Goal: Transaction & Acquisition: Purchase product/service

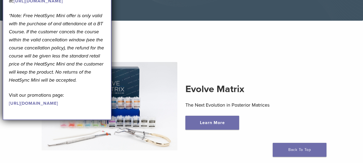
scroll to position [27, 0]
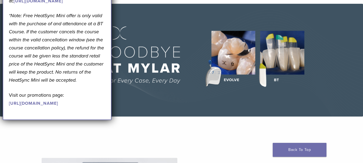
click at [189, 102] on img at bounding box center [181, 60] width 363 height 113
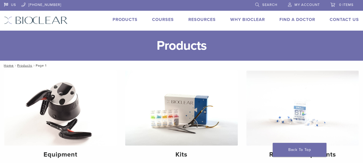
click at [309, 3] on span "My Account" at bounding box center [307, 5] width 25 height 4
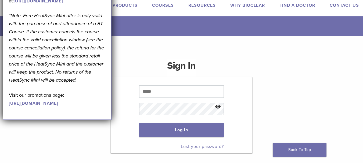
scroll to position [27, 0]
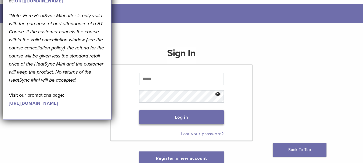
click at [189, 118] on button "Log in" at bounding box center [181, 118] width 85 height 14
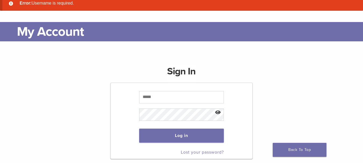
scroll to position [54, 0]
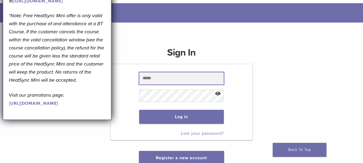
click at [157, 80] on input "text" at bounding box center [181, 78] width 85 height 12
type input "**********"
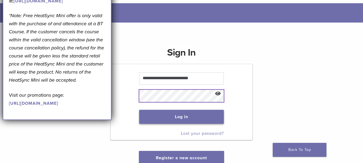
click at [139, 110] on button "Log in" at bounding box center [181, 117] width 85 height 14
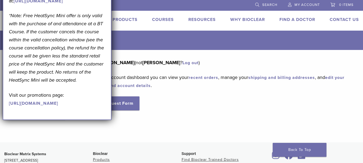
click at [166, 129] on div "Dashboard Orders Education Library Addresses Account Details RMA Request Form L…" at bounding box center [181, 96] width 363 height 93
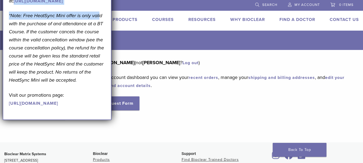
drag, startPoint x: 86, startPoint y: 9, endPoint x: 100, endPoint y: 48, distance: 41.1
click at [100, 51] on div "September Promotion! Valid [DATE]–[DATE]. Get A Free* HeatSync Mini when you re…" at bounding box center [57, 33] width 97 height 150
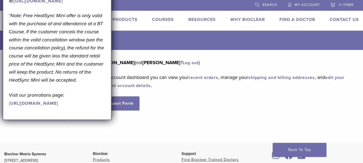
click at [76, 66] on em "*Note: Free HeatSync Mini offer is only valid with the purchase of and attendan…" at bounding box center [56, 48] width 95 height 70
drag, startPoint x: 244, startPoint y: 129, endPoint x: 236, endPoint y: 124, distance: 10.1
click at [244, 129] on div "Dashboard Orders Education Library Addresses Account Details RMA Request Form L…" at bounding box center [181, 96] width 363 height 93
click at [6, 4] on div "September Promotion! Valid September 1–30, 2025. Get A Free* HeatSync Mini when…" at bounding box center [57, 35] width 109 height 169
click at [200, 127] on div "Dashboard Orders Education Library Addresses Account Details RMA Request Form L…" at bounding box center [181, 96] width 363 height 93
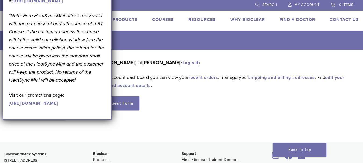
click at [127, 18] on link "Products" at bounding box center [125, 19] width 25 height 5
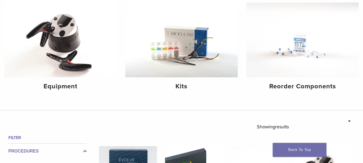
scroll to position [54, 0]
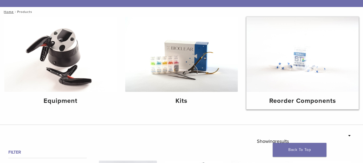
click at [289, 102] on h4 "Reorder Components" at bounding box center [303, 101] width 104 height 10
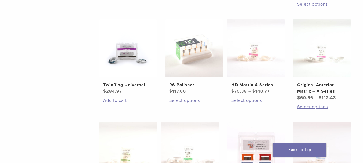
scroll to position [242, 0]
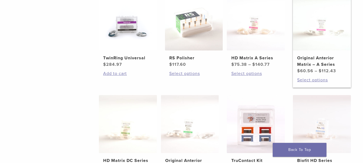
click at [314, 62] on h2 "Original Anterior Matrix – A Series" at bounding box center [321, 61] width 49 height 13
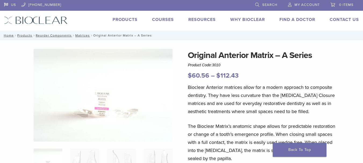
click at [304, 4] on span "My Account" at bounding box center [307, 5] width 25 height 4
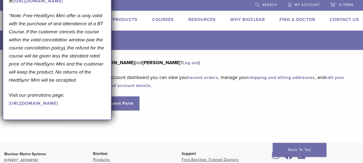
click at [209, 79] on link "recent orders" at bounding box center [204, 77] width 30 height 5
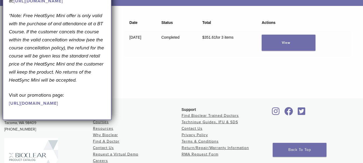
scroll to position [27, 0]
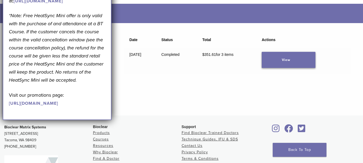
click at [299, 61] on link "View" at bounding box center [289, 60] width 54 height 16
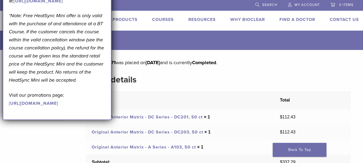
click at [130, 19] on link "Products" at bounding box center [125, 19] width 25 height 5
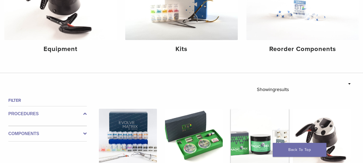
scroll to position [108, 0]
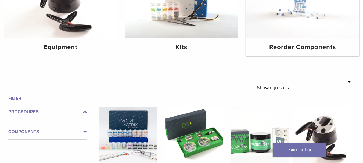
click at [281, 48] on h4 "Reorder Components" at bounding box center [303, 47] width 104 height 10
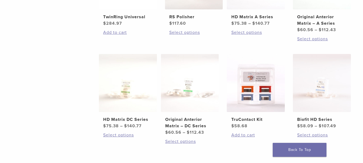
scroll to position [242, 0]
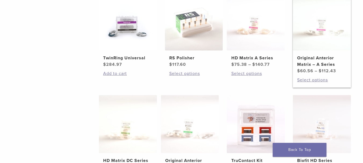
click at [306, 62] on h2 "Original Anterior Matrix – A Series" at bounding box center [321, 61] width 49 height 13
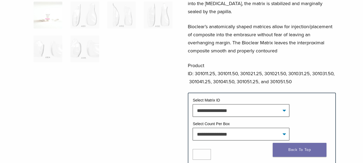
scroll to position [134, 0]
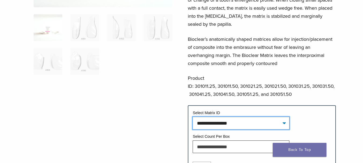
click at [284, 122] on select "**********" at bounding box center [241, 123] width 97 height 12
click at [193, 117] on select "**********" at bounding box center [241, 123] width 97 height 12
click at [285, 123] on select "**********" at bounding box center [241, 123] width 97 height 12
click at [193, 117] on select "**********" at bounding box center [241, 123] width 97 height 12
select select "****"
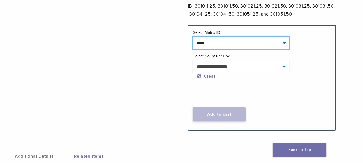
scroll to position [215, 0]
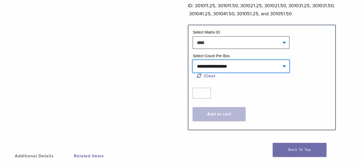
click at [282, 67] on select "**********" at bounding box center [241, 66] width 97 height 12
select select "*****"
click at [193, 60] on select "**********" at bounding box center [241, 66] width 97 height 12
select select "****"
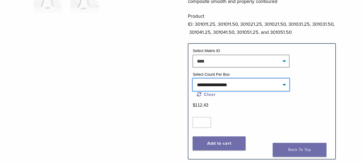
scroll to position [188, 0]
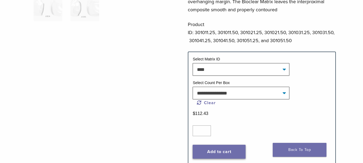
click at [229, 148] on button "Add to cart" at bounding box center [219, 152] width 53 height 14
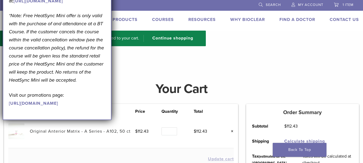
drag, startPoint x: 19, startPoint y: 13, endPoint x: 22, endPoint y: 15, distance: 3.9
drag, startPoint x: 22, startPoint y: 2, endPoint x: 49, endPoint y: 24, distance: 34.6
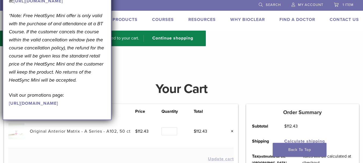
click at [166, 63] on h4 at bounding box center [181, 64] width 363 height 13
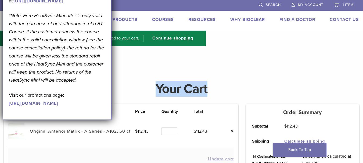
click at [250, 73] on main "**********" at bounding box center [181, 140] width 363 height 165
click at [250, 65] on h4 at bounding box center [181, 64] width 363 height 13
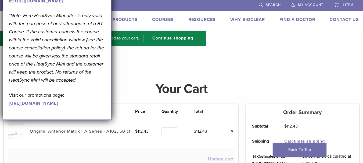
click at [135, 61] on h4 at bounding box center [181, 64] width 363 height 13
drag, startPoint x: 26, startPoint y: 11, endPoint x: 31, endPoint y: 9, distance: 5.4
drag, startPoint x: 29, startPoint y: 4, endPoint x: 43, endPoint y: 3, distance: 14.6
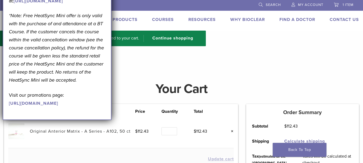
drag, startPoint x: 70, startPoint y: 19, endPoint x: 82, endPoint y: 37, distance: 22.5
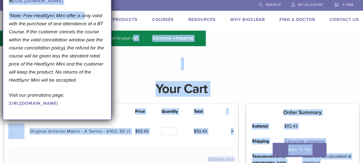
drag, startPoint x: 85, startPoint y: 39, endPoint x: 130, endPoint y: 32, distance: 45.8
click at [118, 64] on h4 at bounding box center [181, 64] width 363 height 13
click at [308, 44] on div "“Original Anterior Matrix – A Series” has been added to your cart. Continue sho…" at bounding box center [181, 44] width 363 height 27
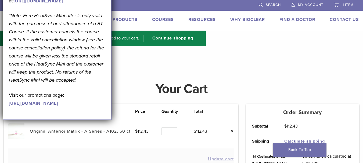
drag, startPoint x: 4, startPoint y: 34, endPoint x: 8, endPoint y: 34, distance: 4.0
click at [8, 34] on div "September Promotion! Valid [DATE]–[DATE]. Get A Free* HeatSync Mini when you re…" at bounding box center [57, 35] width 109 height 169
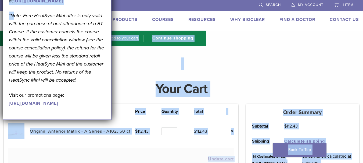
drag, startPoint x: 2, startPoint y: 36, endPoint x: 16, endPoint y: 38, distance: 13.9
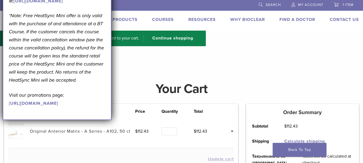
click at [78, 37] on div "September Promotion! Valid [DATE]–[DATE]. Get A Free* HeatSync Mini when you re…" at bounding box center [57, 33] width 97 height 150
click at [43, 106] on link "[URL][DOMAIN_NAME]" at bounding box center [33, 103] width 49 height 5
